Goal: Information Seeking & Learning: Learn about a topic

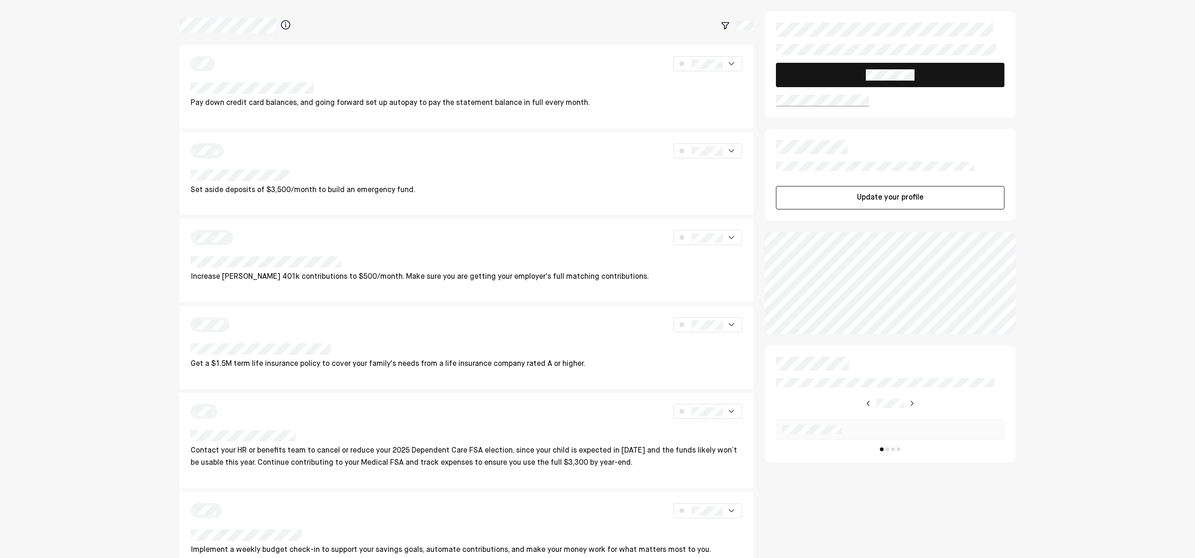
click at [427, 210] on div "Set aside deposits of $3,500/month to build an emergency fund." at bounding box center [466, 173] width 574 height 83
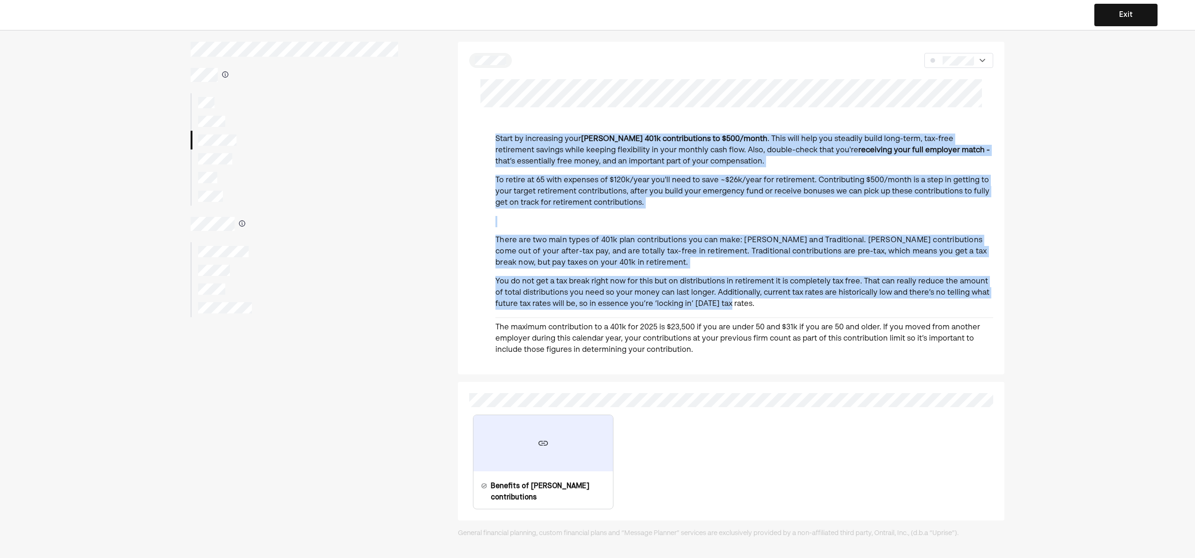
drag, startPoint x: 571, startPoint y: 110, endPoint x: 727, endPoint y: 308, distance: 251.3
click at [727, 308] on div "Start by increasing your Roth 401k contributions to $500/month . This will help…" at bounding box center [731, 208] width 546 height 332
click at [709, 285] on p "You do not get a tax break right now for this but on distributions in retiremen…" at bounding box center [744, 293] width 498 height 34
